Goal: Transaction & Acquisition: Download file/media

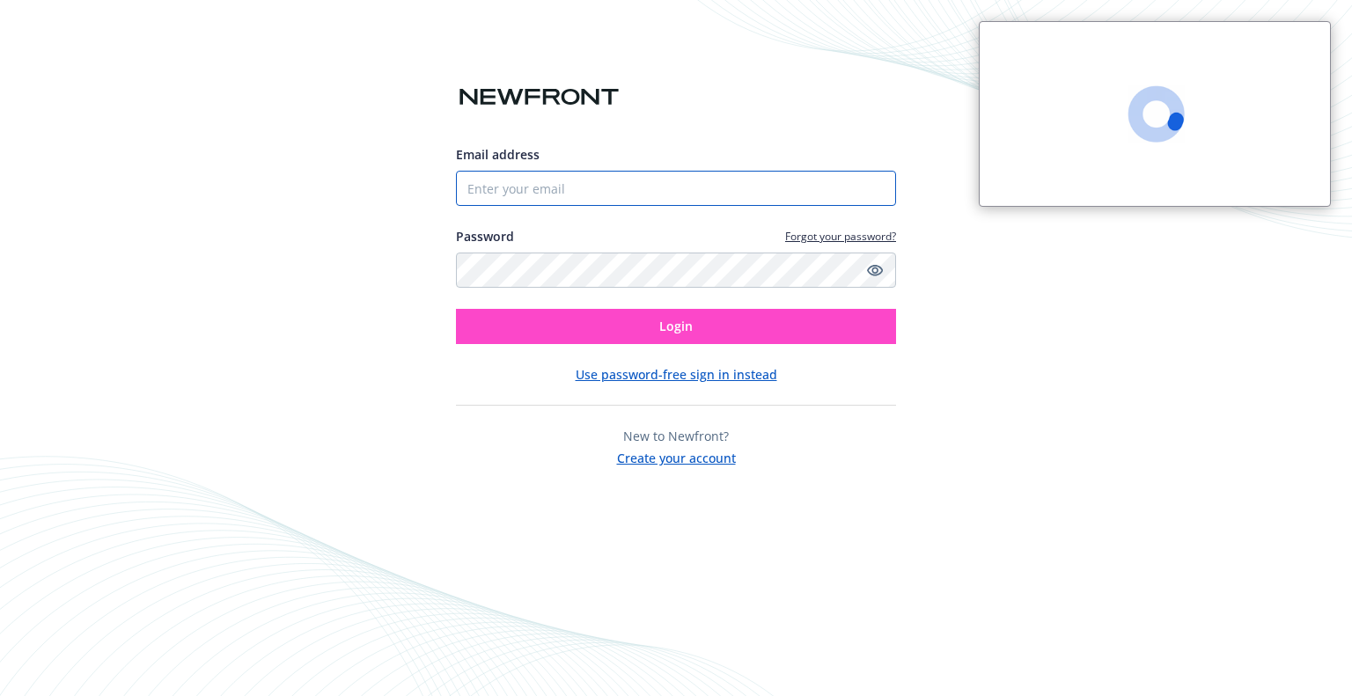
type input "[EMAIL_ADDRESS][DOMAIN_NAME]"
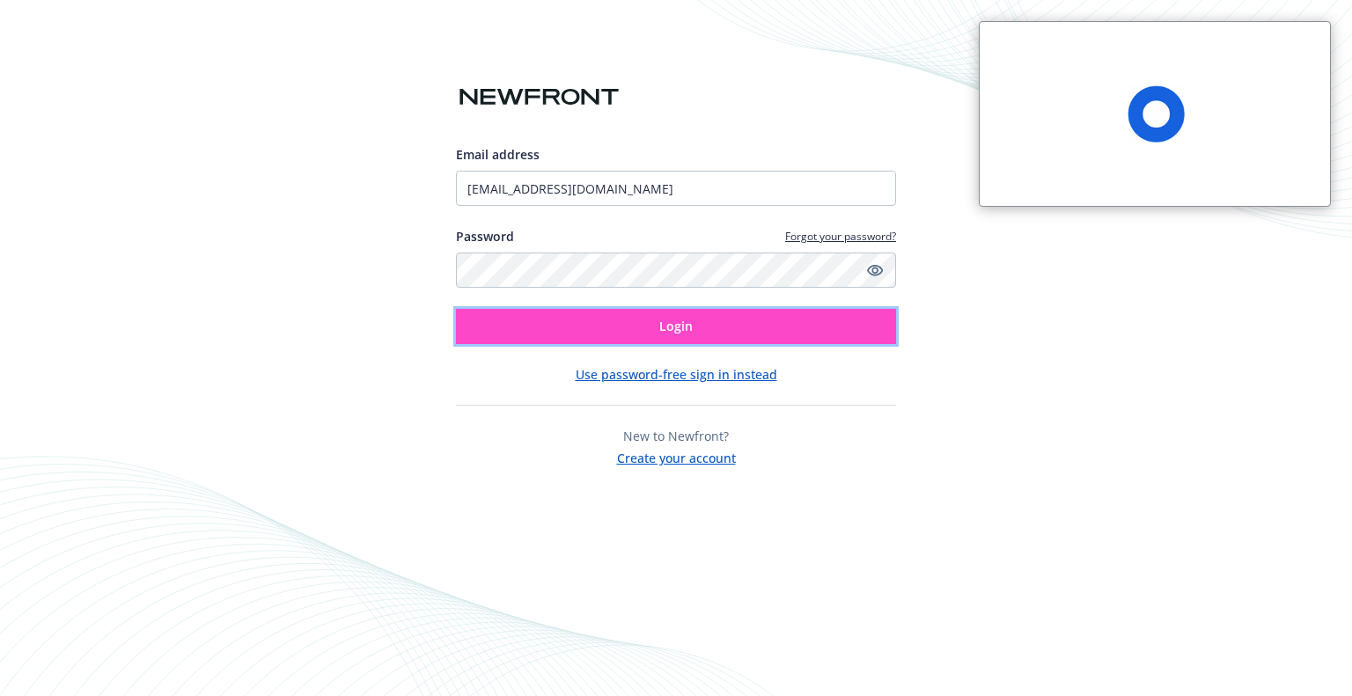
click at [635, 332] on button "Login" at bounding box center [676, 326] width 440 height 35
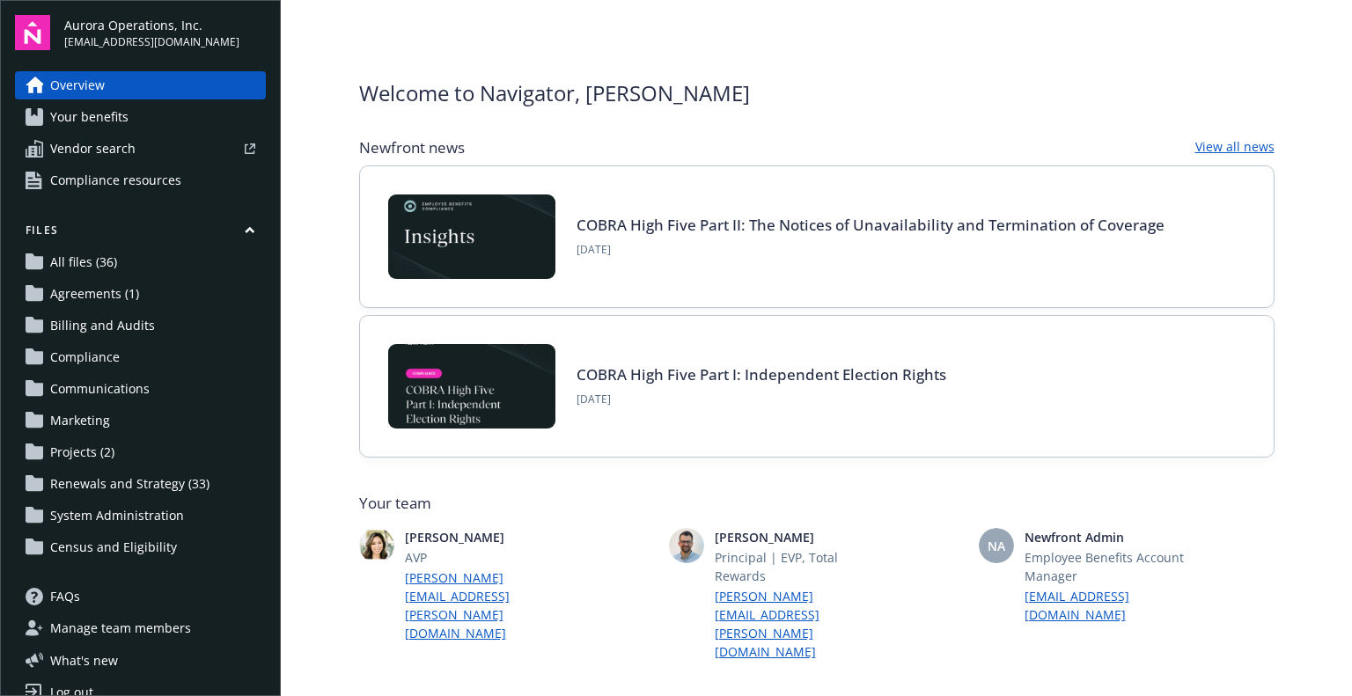
click at [84, 258] on span "All files (36)" at bounding box center [83, 262] width 67 height 28
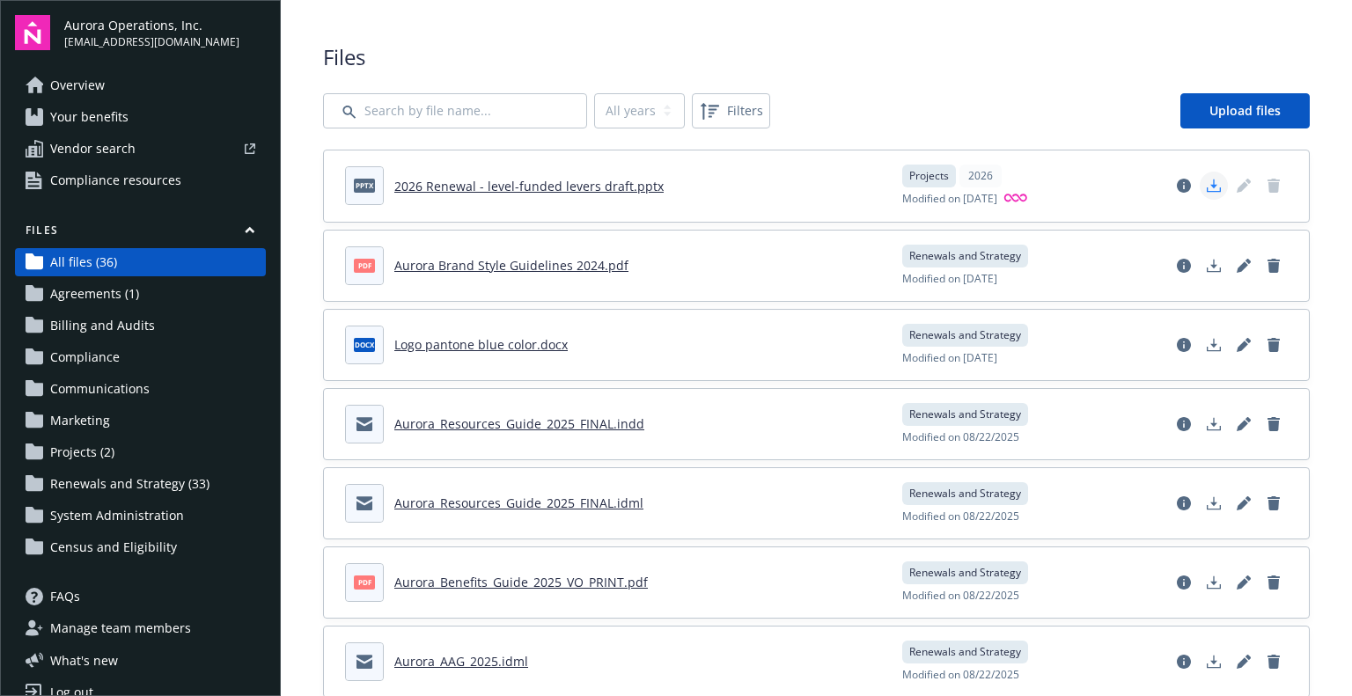
drag, startPoint x: 1197, startPoint y: 187, endPoint x: 745, endPoint y: 321, distance: 472.0
click at [1207, 187] on icon "Download document" at bounding box center [1214, 186] width 14 height 14
